Goal: Task Accomplishment & Management: Use online tool/utility

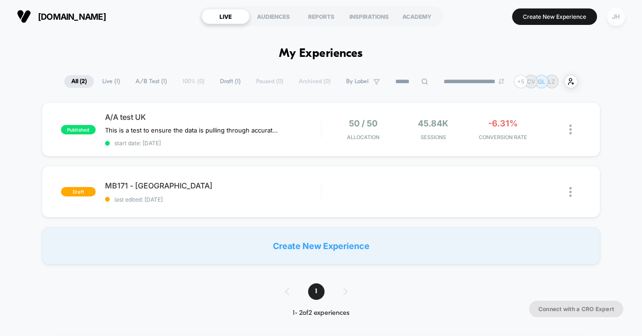
click at [612, 16] on div "JH" at bounding box center [616, 17] width 18 height 18
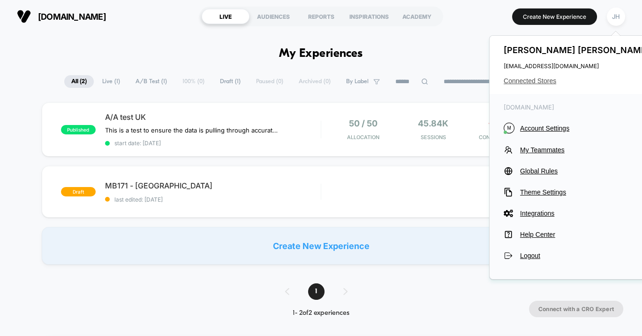
click at [529, 80] on span "Connected Stores" at bounding box center [578, 81] width 148 height 8
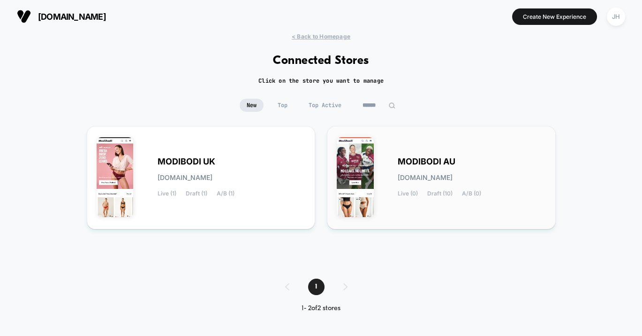
click at [447, 168] on div "MODIBODI AU [DOMAIN_NAME] Live (0) Draft (10) A/B (0)" at bounding box center [472, 177] width 148 height 38
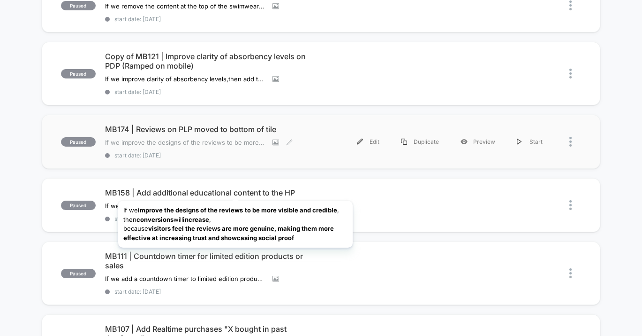
scroll to position [156, 0]
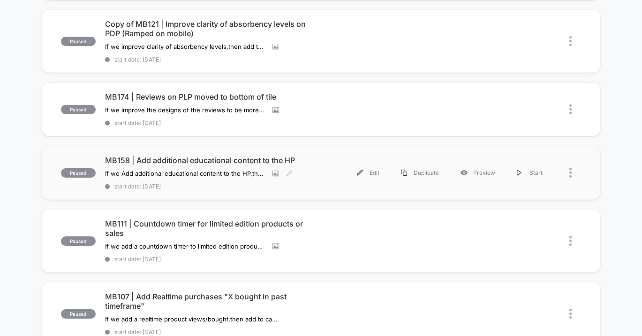
click at [237, 156] on span "MB158 | Add additional educational content to the HP" at bounding box center [213, 159] width 216 height 9
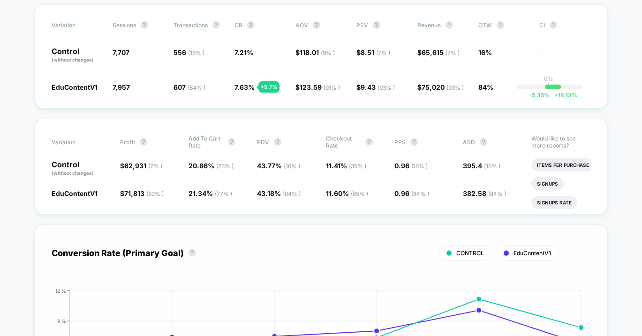
scroll to position [417, 0]
